Goal: Task Accomplishment & Management: Complete application form

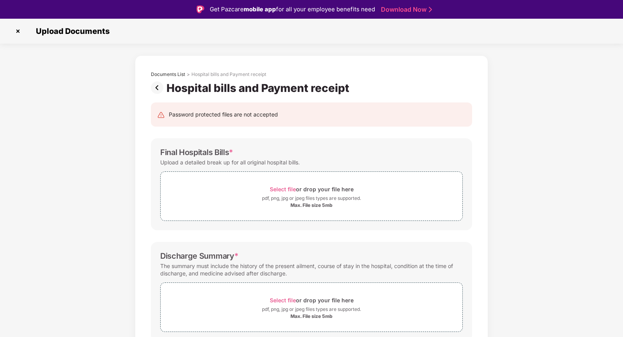
scroll to position [30, 0]
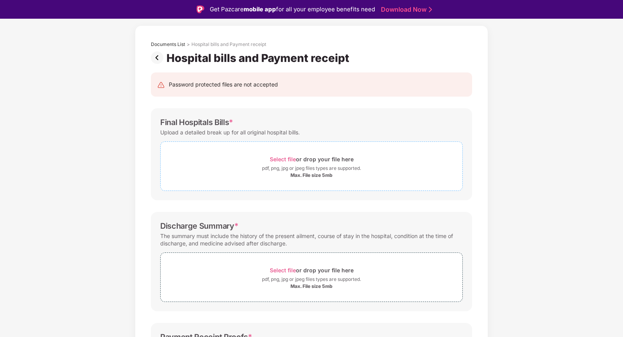
click at [285, 159] on span "Select file" at bounding box center [283, 159] width 26 height 7
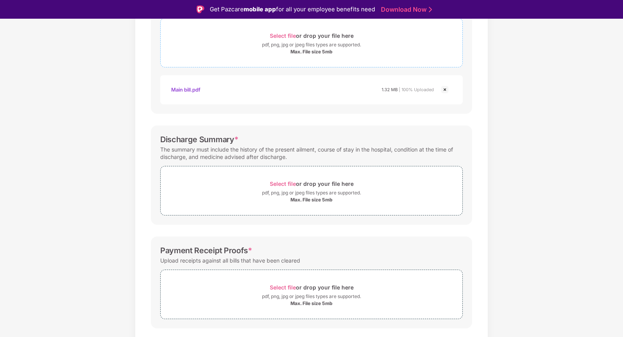
scroll to position [154, 0]
click at [281, 182] on span "Select file" at bounding box center [283, 183] width 26 height 7
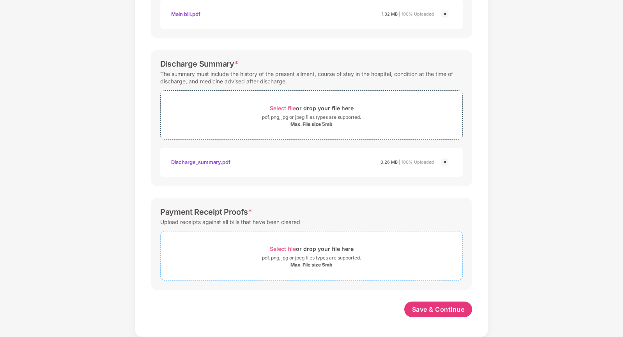
scroll to position [210, 0]
click at [281, 247] on span "Select file" at bounding box center [283, 248] width 26 height 7
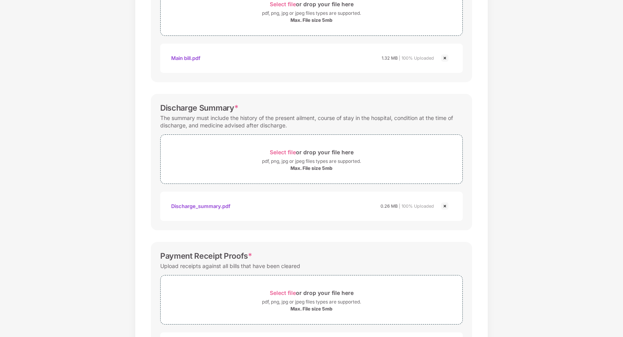
scroll to position [247, 0]
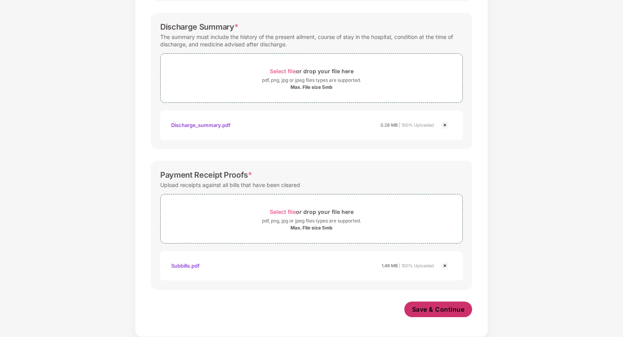
click at [422, 310] on span "Save & Continue" at bounding box center [438, 309] width 53 height 9
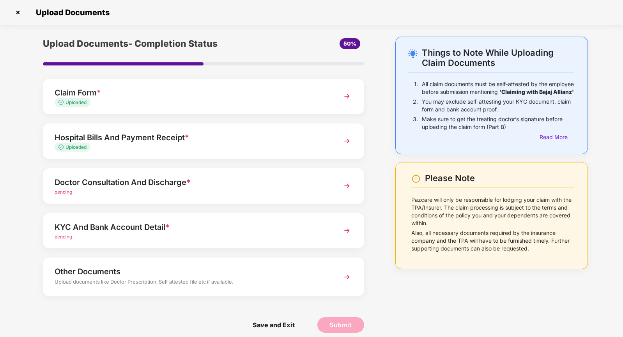
click at [116, 184] on div "Doctor Consultation And Discharge *" at bounding box center [191, 182] width 273 height 12
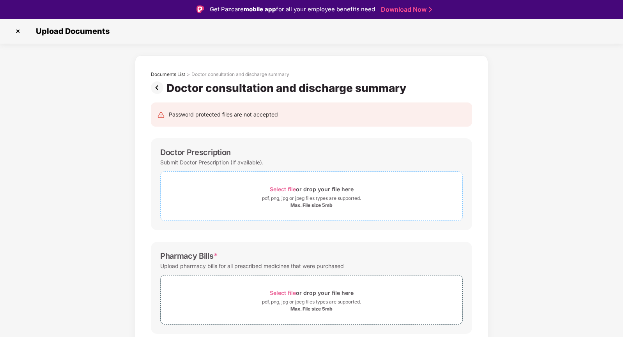
click at [283, 188] on span "Select file" at bounding box center [283, 189] width 26 height 7
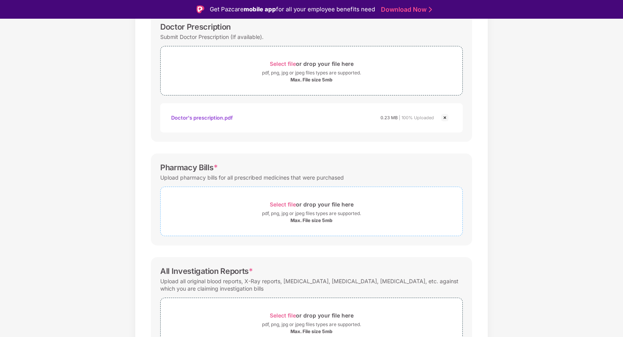
scroll to position [126, 0]
click at [283, 204] on span "Select file" at bounding box center [283, 203] width 26 height 7
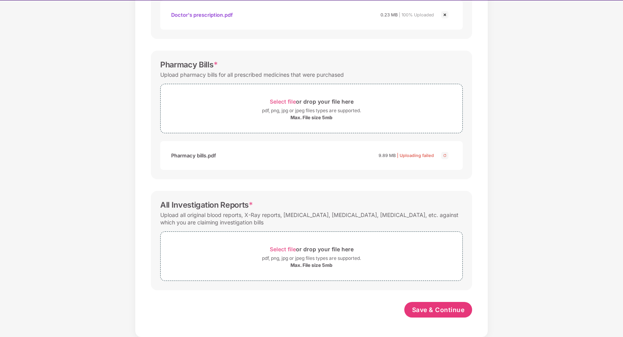
scroll to position [19, 0]
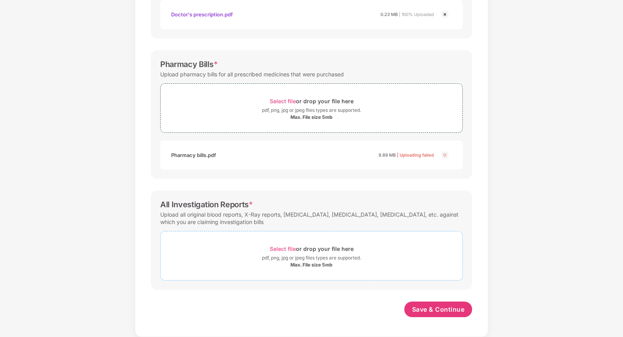
click at [284, 248] on span "Select file" at bounding box center [283, 248] width 26 height 7
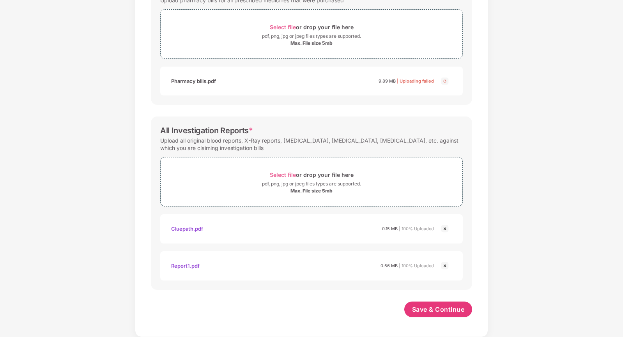
scroll to position [284, 0]
click at [427, 307] on span "Save & Continue" at bounding box center [438, 309] width 53 height 9
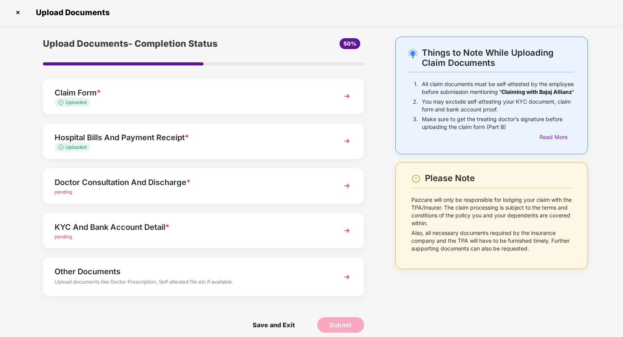
click at [154, 137] on div "Hospital Bills And Payment Receipt *" at bounding box center [191, 137] width 273 height 12
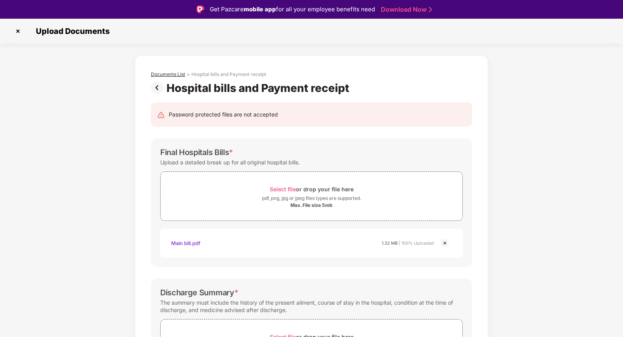
click at [174, 71] on div "Documents List" at bounding box center [168, 74] width 34 height 6
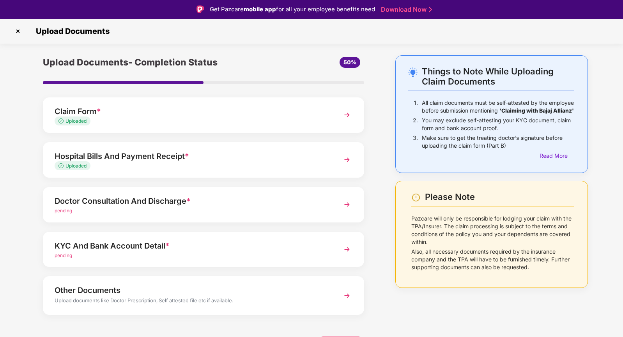
click at [131, 200] on div "Doctor Consultation And Discharge *" at bounding box center [191, 201] width 273 height 12
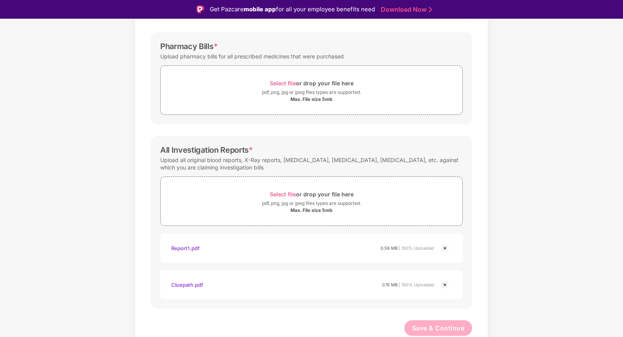
scroll to position [19, 0]
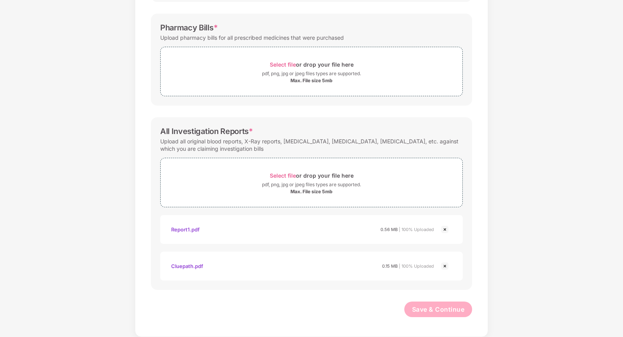
click at [341, 275] on div "Cluepath.pdf 0.15 MB | 100% Uploaded" at bounding box center [311, 266] width 302 height 29
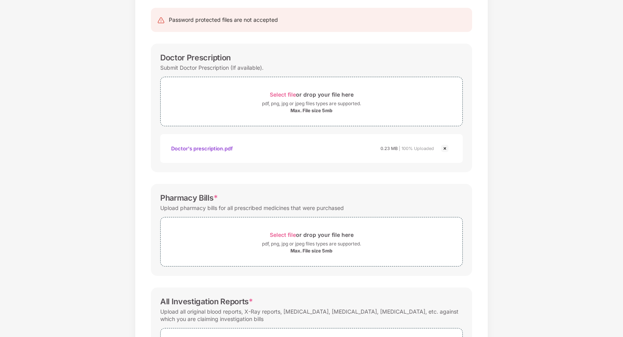
scroll to position [76, 0]
click at [243, 225] on span "Select file or drop your file here pdf, png, jpg or jpeg files types are suppor…" at bounding box center [312, 242] width 302 height 37
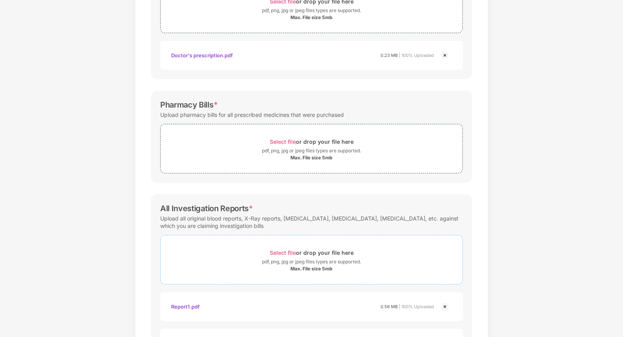
scroll to position [159, 0]
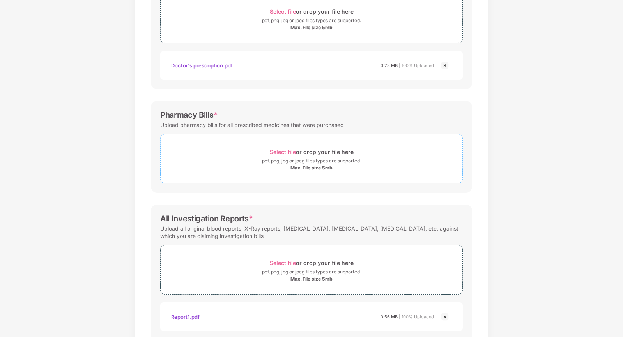
click at [277, 151] on span "Select file" at bounding box center [283, 151] width 26 height 7
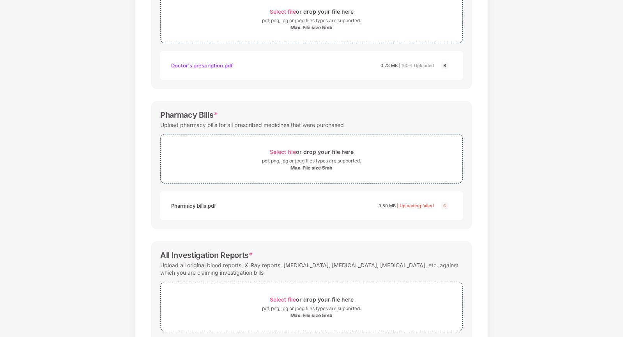
scroll to position [283, 0]
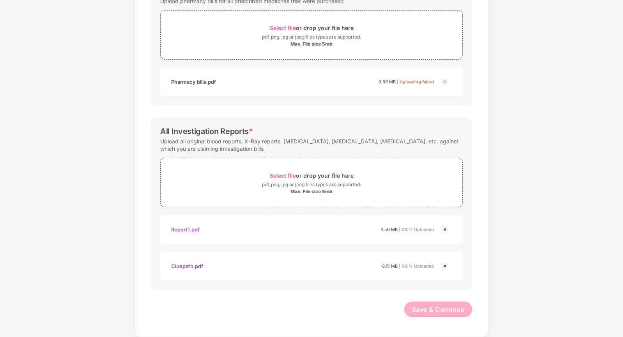
click at [444, 83] on img at bounding box center [444, 81] width 9 height 9
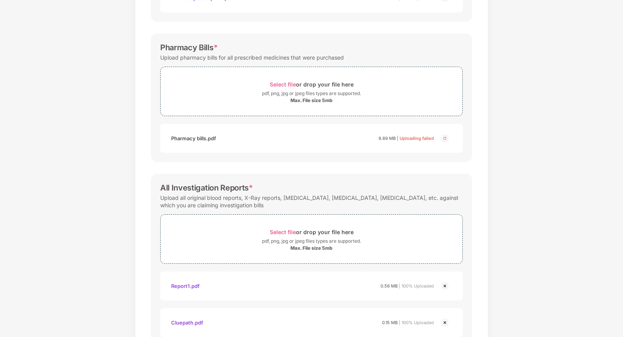
scroll to position [226, 0]
click at [444, 139] on img at bounding box center [444, 138] width 9 height 9
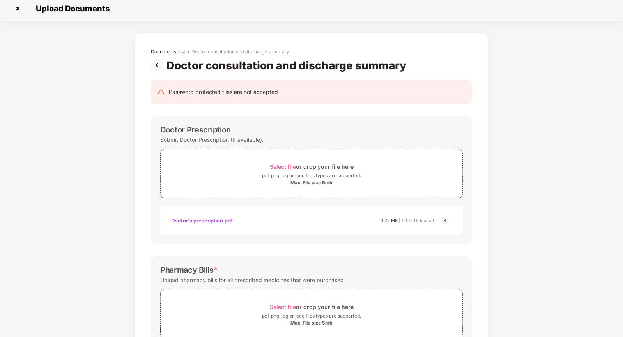
scroll to position [0, 0]
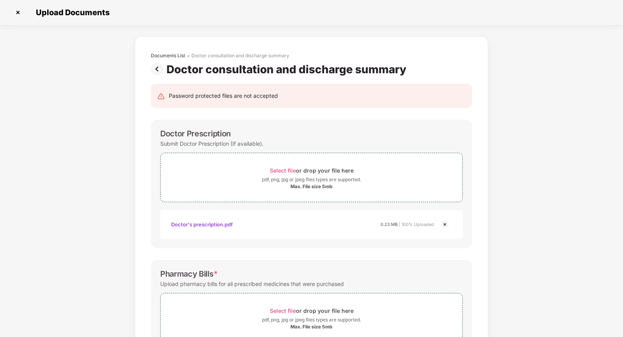
click at [158, 70] on img at bounding box center [159, 69] width 16 height 12
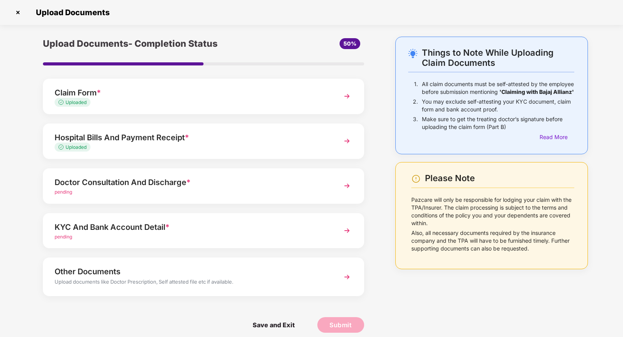
click at [154, 139] on div "Hospital Bills And Payment Receipt *" at bounding box center [191, 137] width 273 height 12
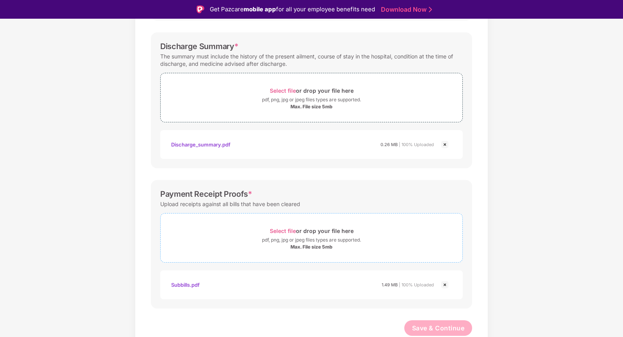
scroll to position [19, 0]
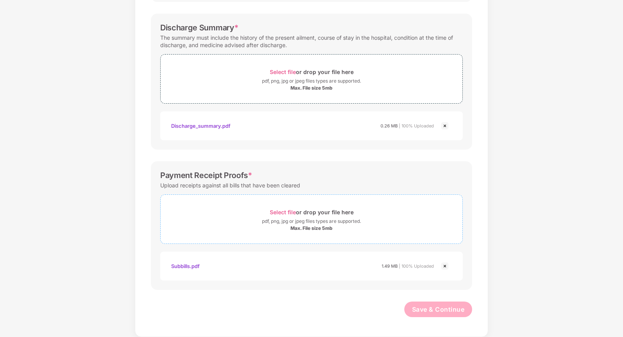
click at [284, 212] on span "Select file" at bounding box center [283, 212] width 26 height 7
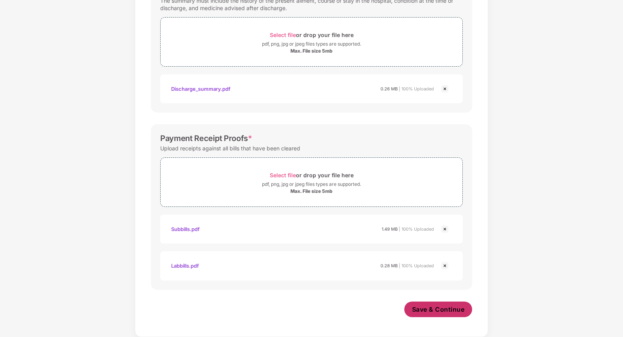
scroll to position [283, 0]
click at [427, 310] on span "Save & Continue" at bounding box center [438, 309] width 53 height 9
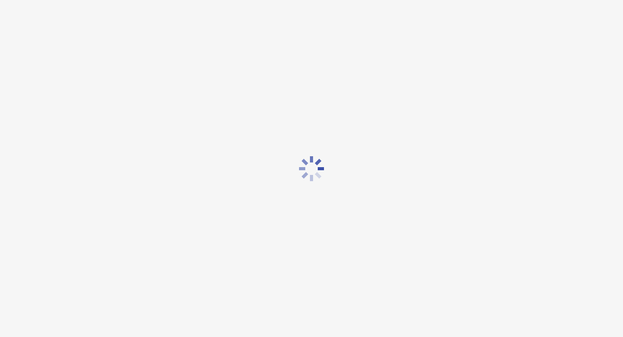
scroll to position [0, 0]
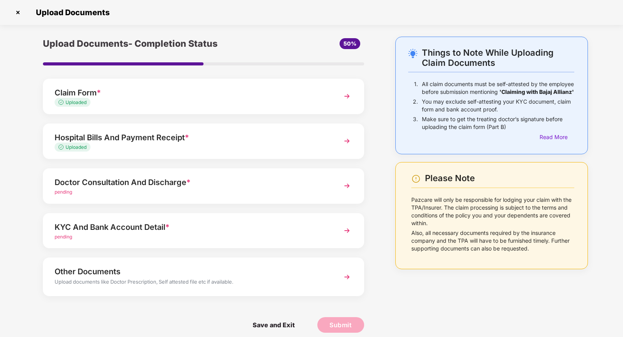
click at [124, 181] on div "Doctor Consultation And Discharge *" at bounding box center [191, 182] width 273 height 12
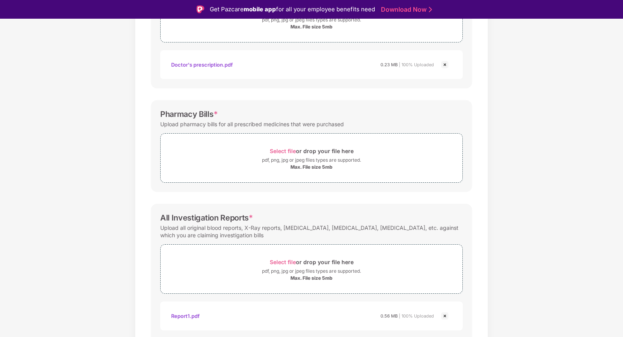
scroll to position [184, 0]
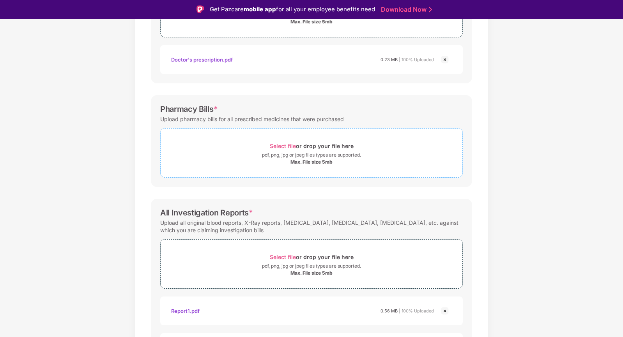
click at [288, 145] on span "Select file" at bounding box center [283, 146] width 26 height 7
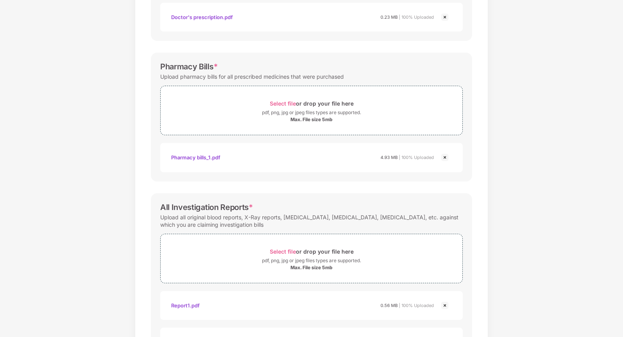
scroll to position [210, 0]
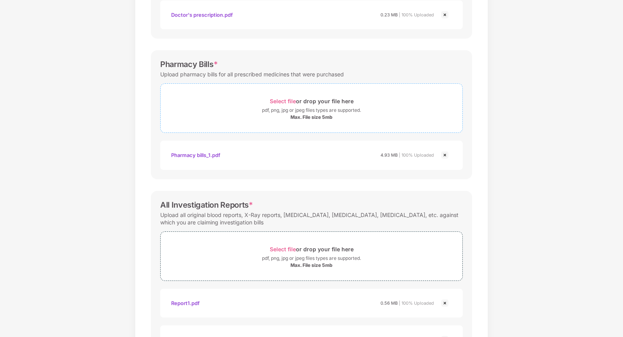
click at [283, 101] on span "Select file" at bounding box center [283, 101] width 26 height 7
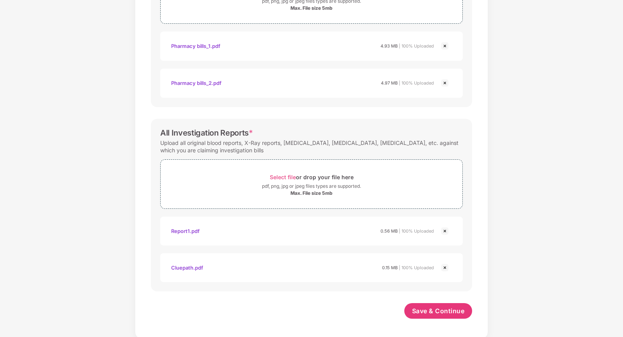
scroll to position [320, 0]
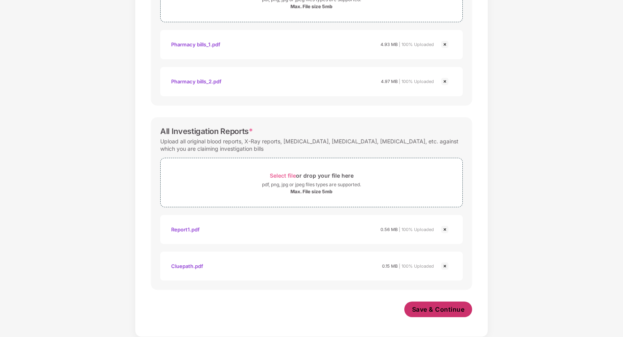
click at [429, 311] on span "Save & Continue" at bounding box center [438, 309] width 53 height 9
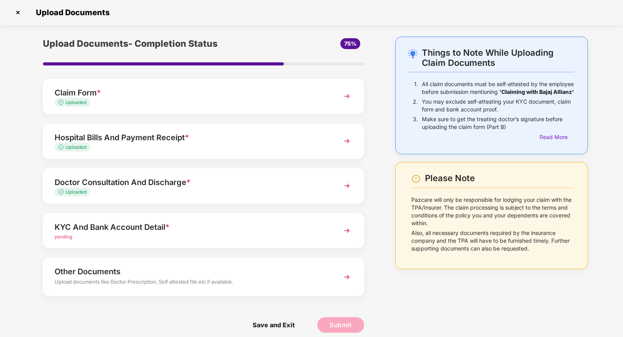
click at [345, 230] on img at bounding box center [347, 231] width 14 height 14
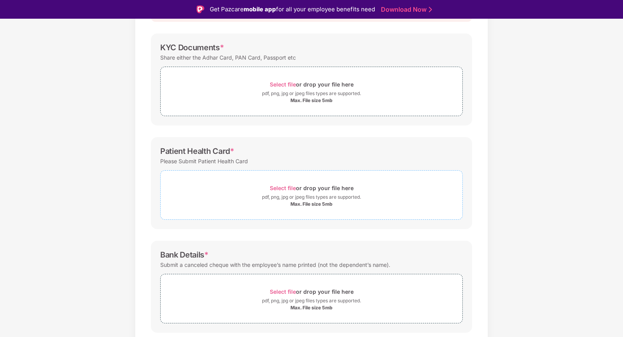
scroll to position [105, 0]
click at [278, 186] on span "Select file" at bounding box center [283, 187] width 26 height 7
click at [285, 186] on span "Select file" at bounding box center [283, 187] width 26 height 7
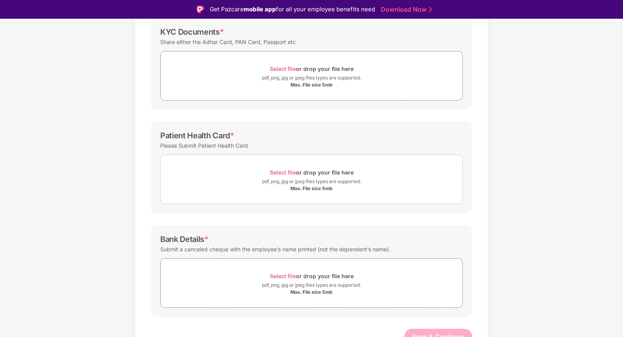
scroll to position [121, 0]
click at [281, 173] on span "Select file" at bounding box center [283, 172] width 26 height 7
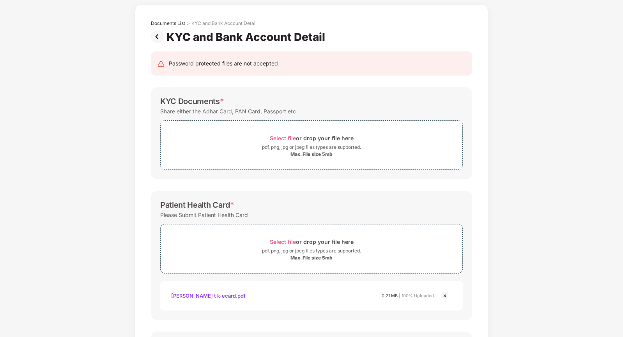
scroll to position [32, 0]
click at [284, 137] on span "Select file" at bounding box center [283, 138] width 26 height 7
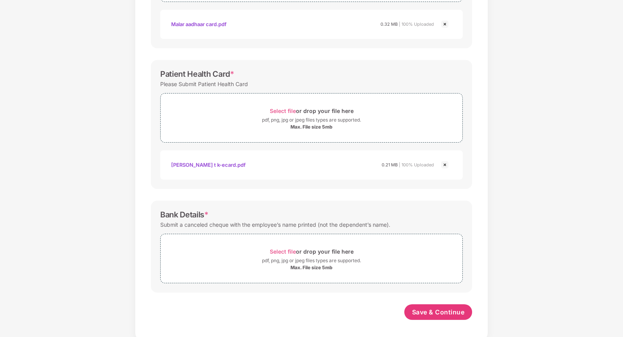
scroll to position [203, 0]
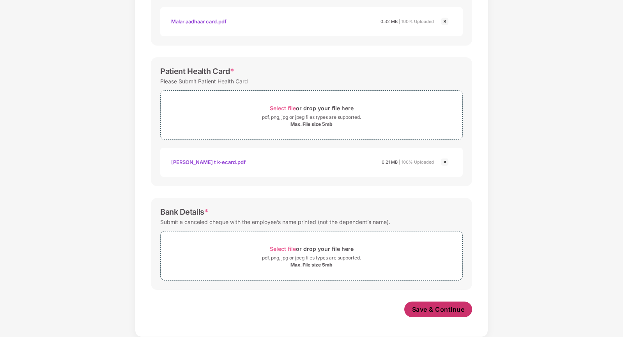
click at [427, 310] on span "Save & Continue" at bounding box center [438, 309] width 53 height 9
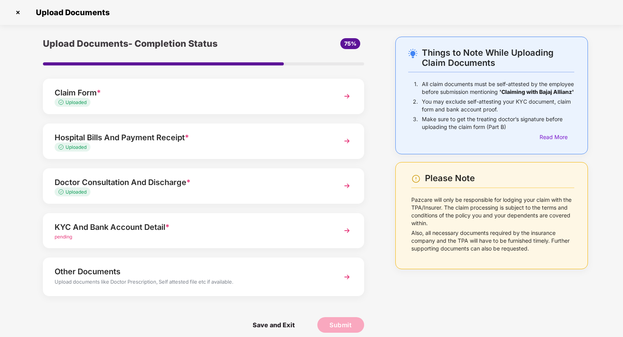
scroll to position [7, 0]
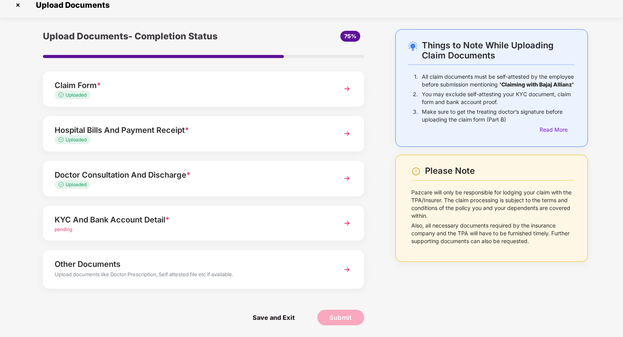
click at [113, 268] on div "Other Documents" at bounding box center [191, 264] width 273 height 12
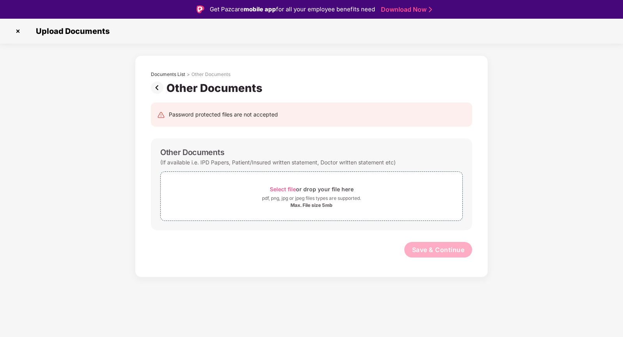
scroll to position [0, 0]
click at [156, 88] on img at bounding box center [159, 87] width 16 height 12
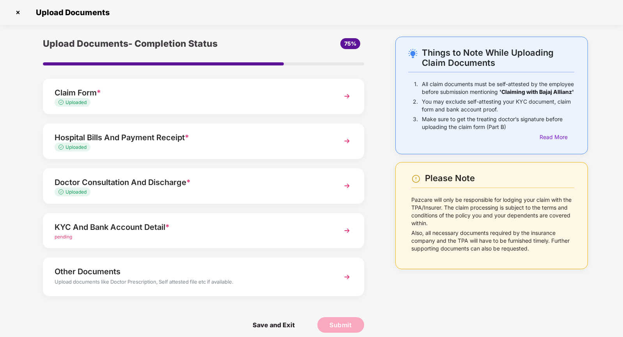
scroll to position [7, 0]
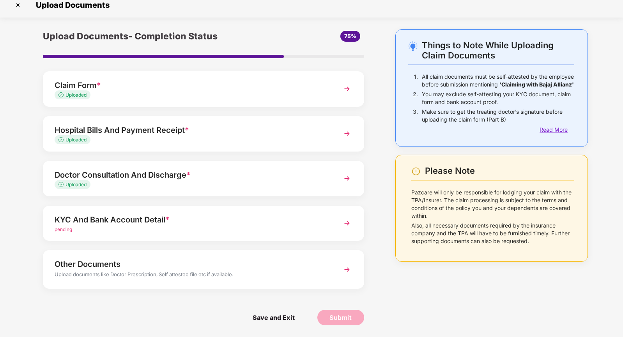
click at [550, 134] on div "Read More" at bounding box center [556, 129] width 35 height 9
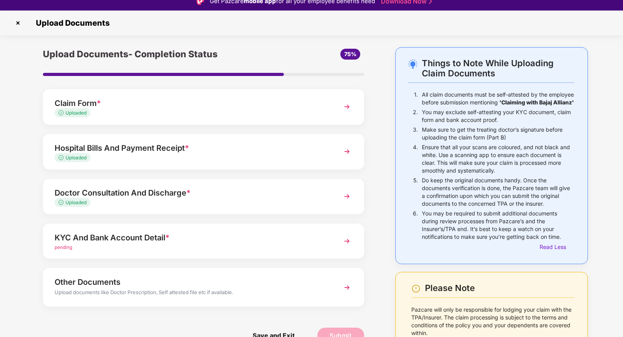
scroll to position [8, 0]
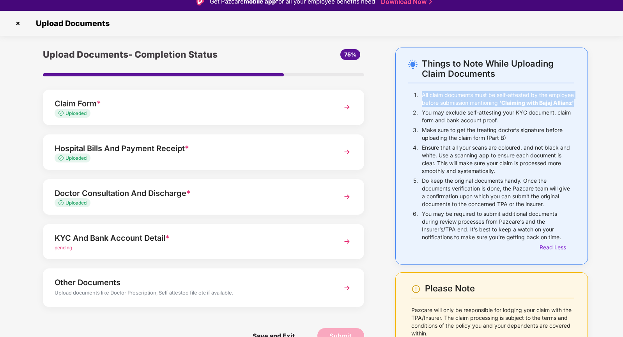
drag, startPoint x: 459, startPoint y: 111, endPoint x: 421, endPoint y: 97, distance: 40.3
click at [422, 97] on p "All claim documents must be self-attested by the employee before submission men…" at bounding box center [498, 99] width 152 height 16
copy p "All claim documents must be self-attested by the employee before submission men…"
click at [387, 46] on section "Upload Documents Things to Note While Uploading Claim Documents 1. All claim do…" at bounding box center [311, 199] width 623 height 376
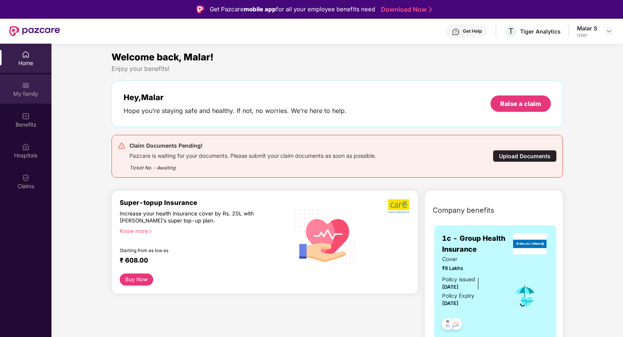
click at [30, 89] on div "My family" at bounding box center [25, 88] width 51 height 29
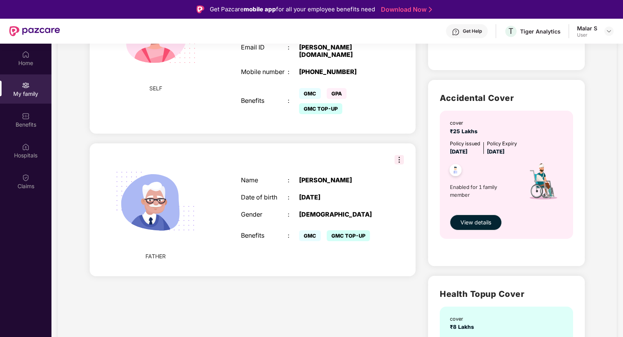
scroll to position [215, 0]
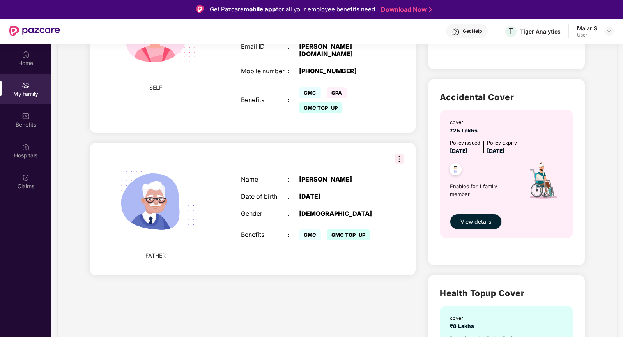
click at [394, 164] on img at bounding box center [398, 158] width 9 height 9
click at [363, 198] on div "Name : Shanmugam T K Date of birth : 01 Jan 1955 Gender : MALE Benefits : GMC G…" at bounding box center [310, 209] width 155 height 86
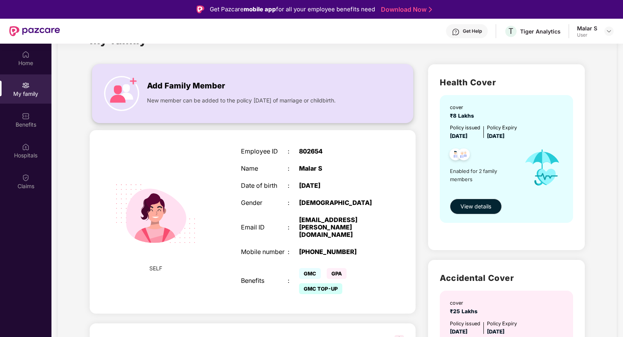
scroll to position [0, 0]
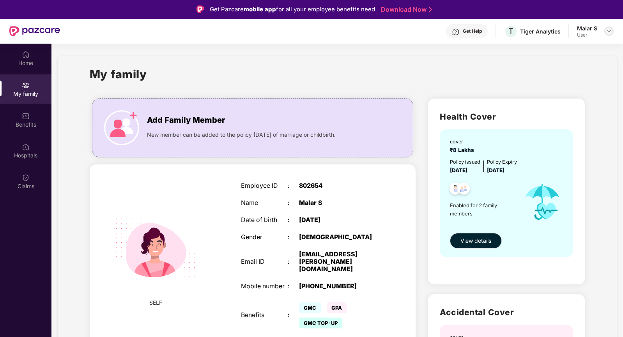
click at [605, 32] on div at bounding box center [608, 30] width 9 height 9
click at [547, 72] on div "Malar S" at bounding box center [553, 70] width 20 height 7
click at [520, 31] on div "T Tiger Analytics" at bounding box center [532, 32] width 57 height 14
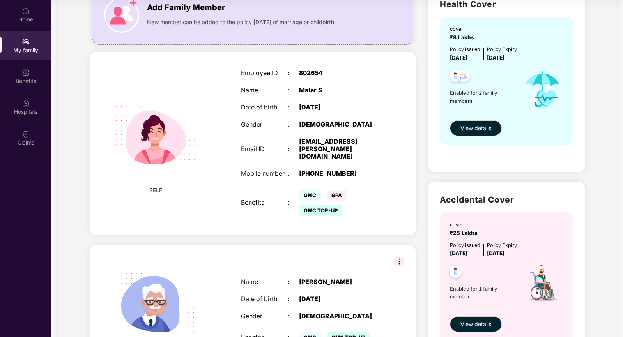
scroll to position [69, 0]
click at [460, 130] on span "View details" at bounding box center [475, 128] width 31 height 9
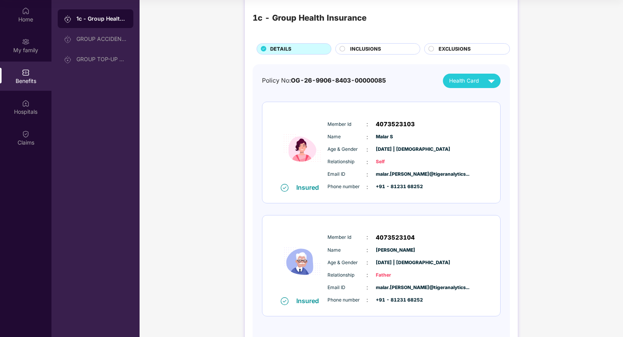
scroll to position [1, 0]
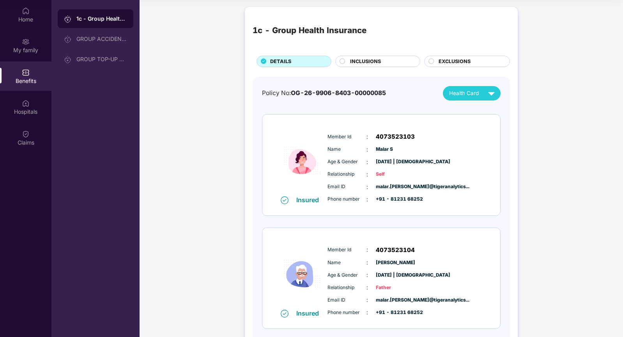
click at [377, 64] on span "INCLUSIONS" at bounding box center [365, 62] width 31 height 8
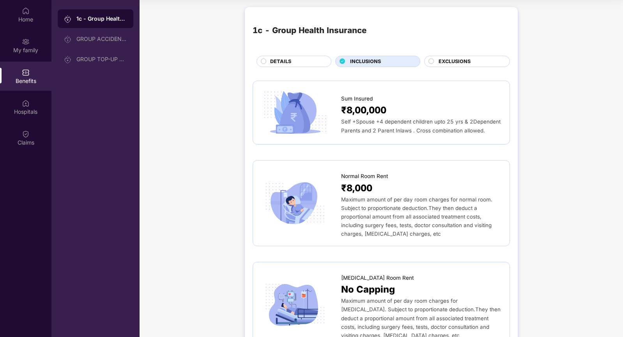
click at [295, 63] on div "DETAILS" at bounding box center [296, 62] width 61 height 9
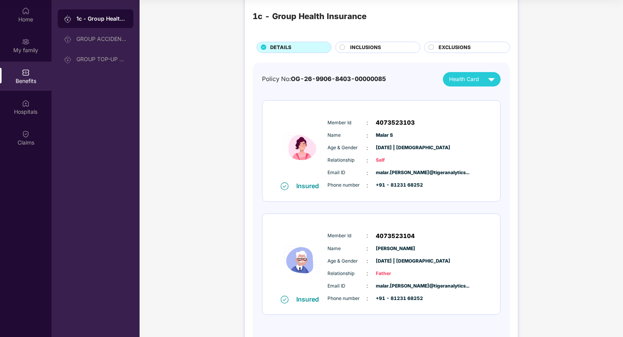
scroll to position [19, 0]
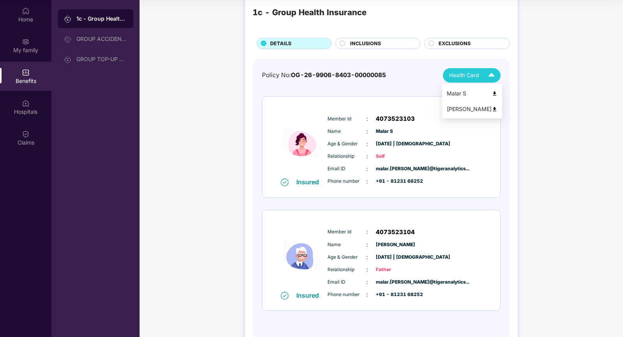
click at [482, 74] on div "Health Card" at bounding box center [473, 76] width 49 height 14
click at [492, 108] on img at bounding box center [494, 109] width 6 height 6
